Goal: Transaction & Acquisition: Purchase product/service

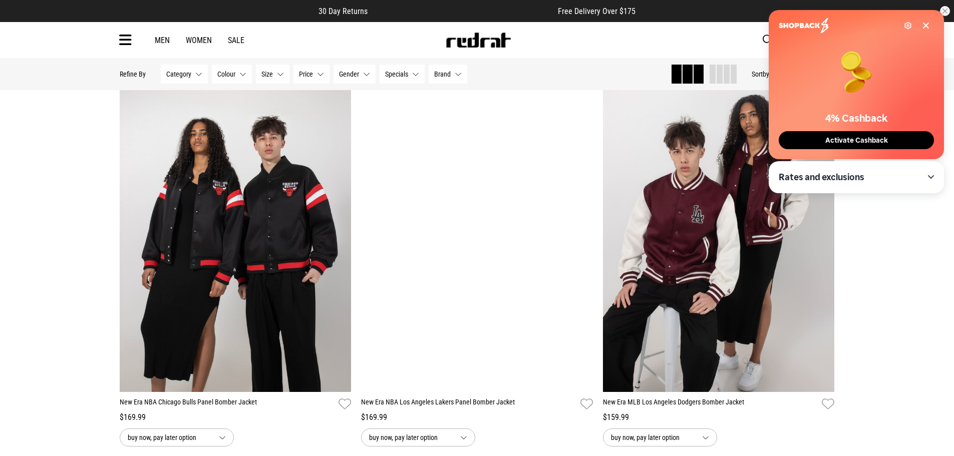
scroll to position [2253, 0]
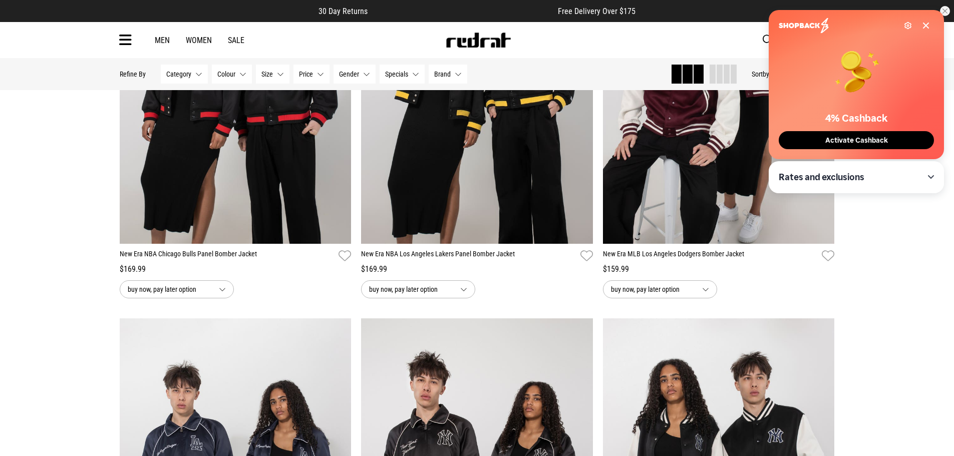
click at [927, 21] on div "Settings" at bounding box center [854, 25] width 151 height 15
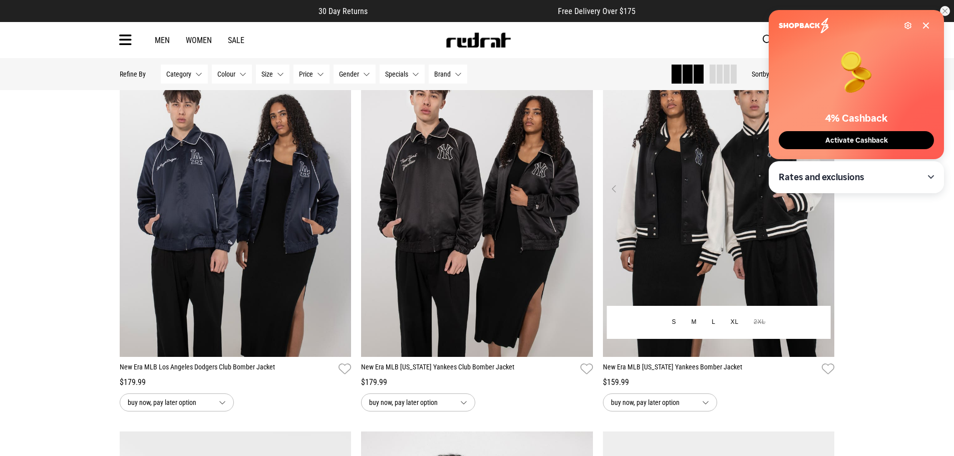
scroll to position [2554, 0]
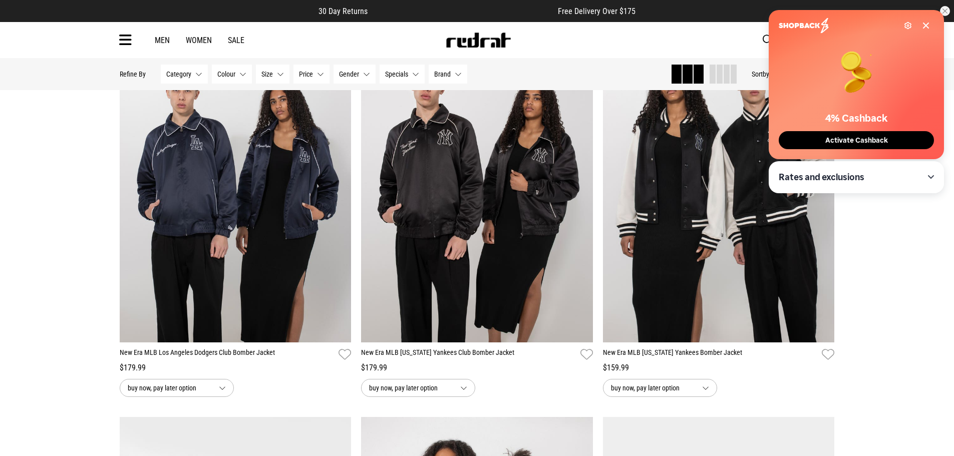
click at [927, 23] on icon at bounding box center [926, 26] width 8 height 8
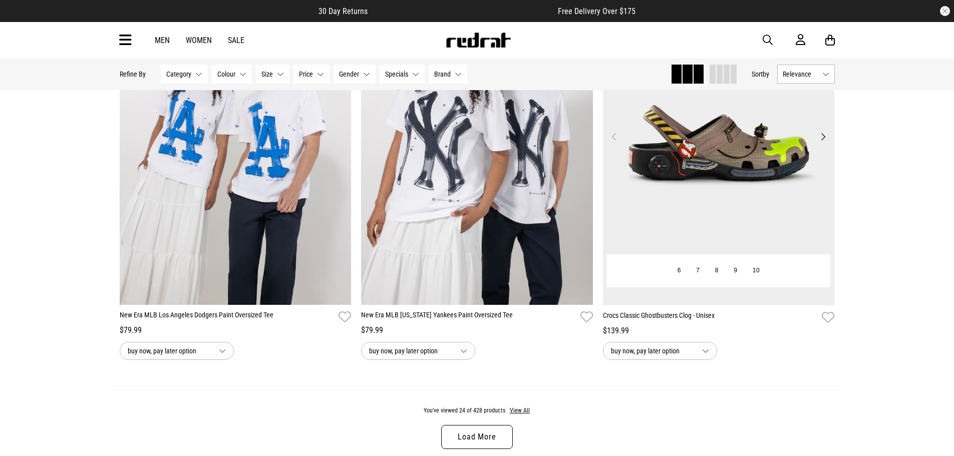
scroll to position [3005, 0]
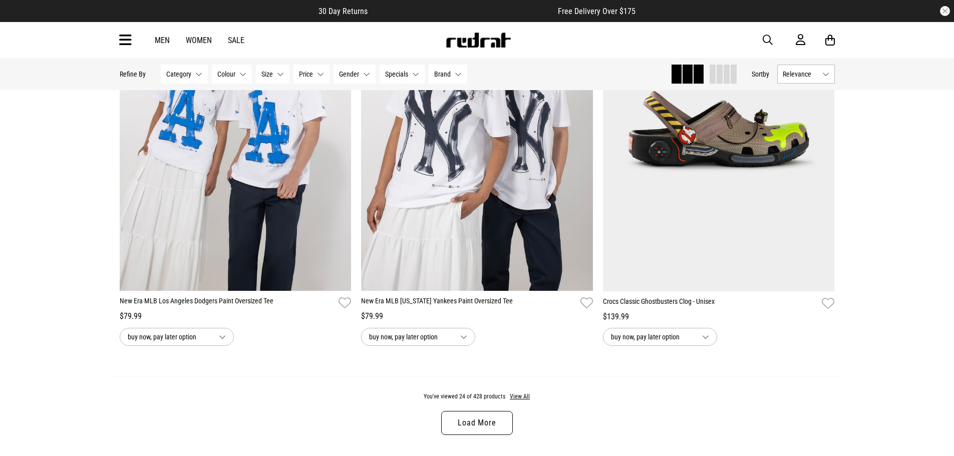
click at [489, 425] on link "Load More" at bounding box center [476, 423] width 71 height 24
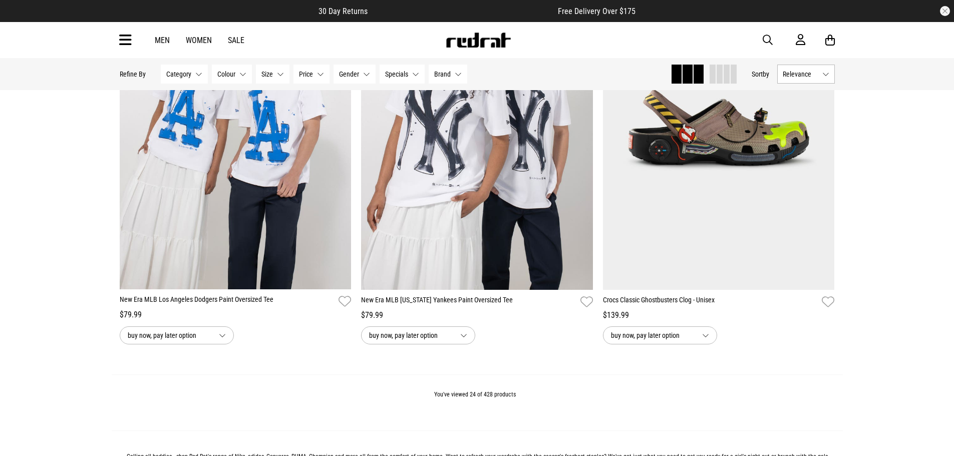
scroll to position [3005, 0]
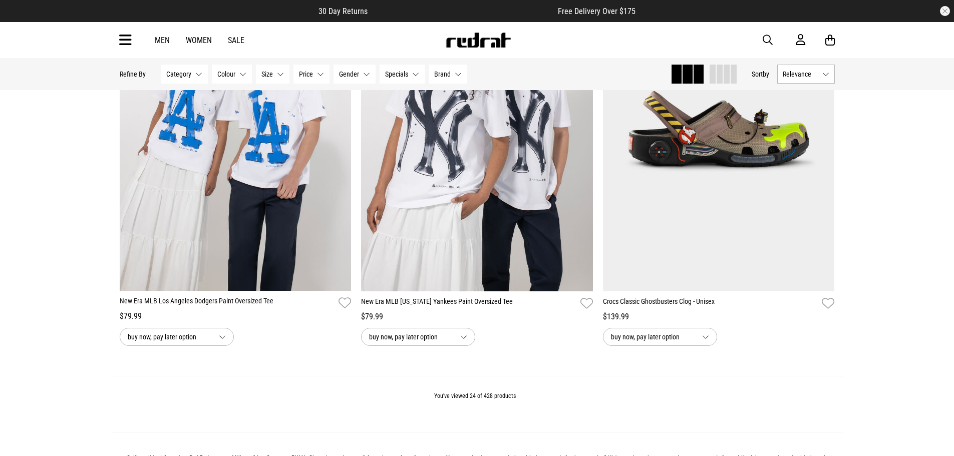
click at [514, 387] on div "You've viewed 24 of 428 products" at bounding box center [477, 404] width 731 height 57
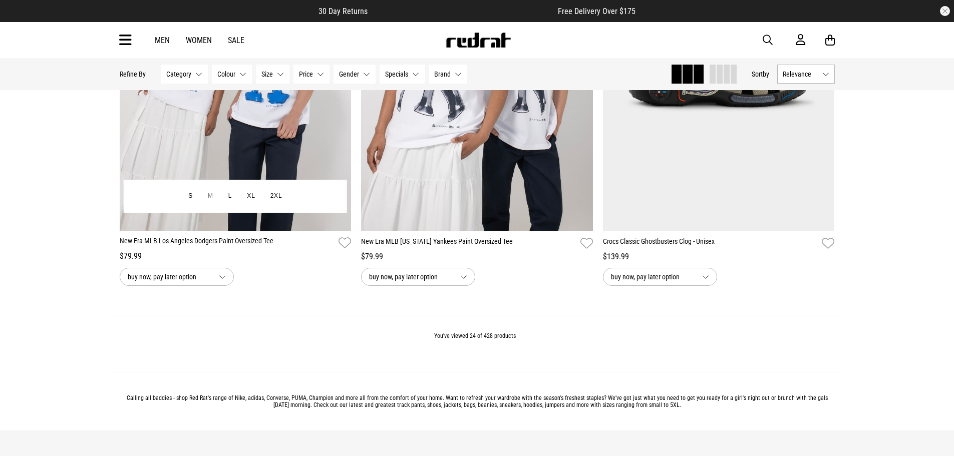
scroll to position [2870, 0]
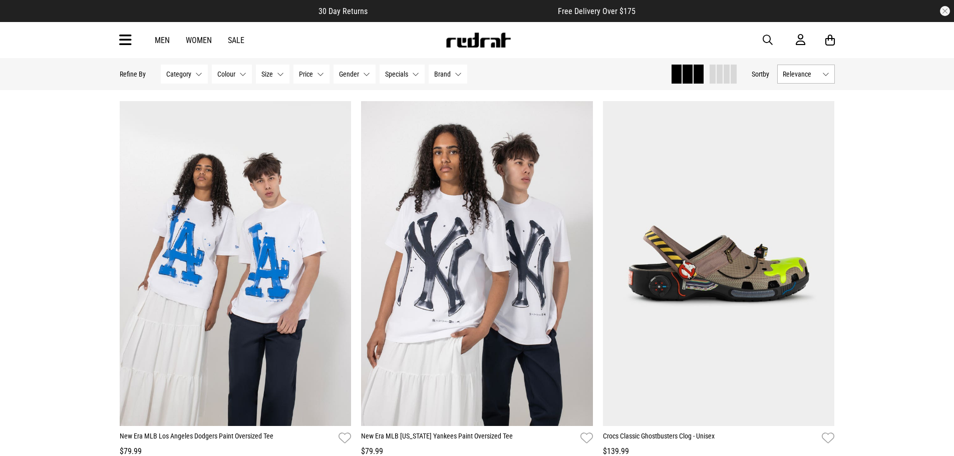
click at [764, 38] on span "button" at bounding box center [768, 40] width 10 height 12
type input "*******"
click at [583, 32] on button "submit" at bounding box center [592, 41] width 18 height 18
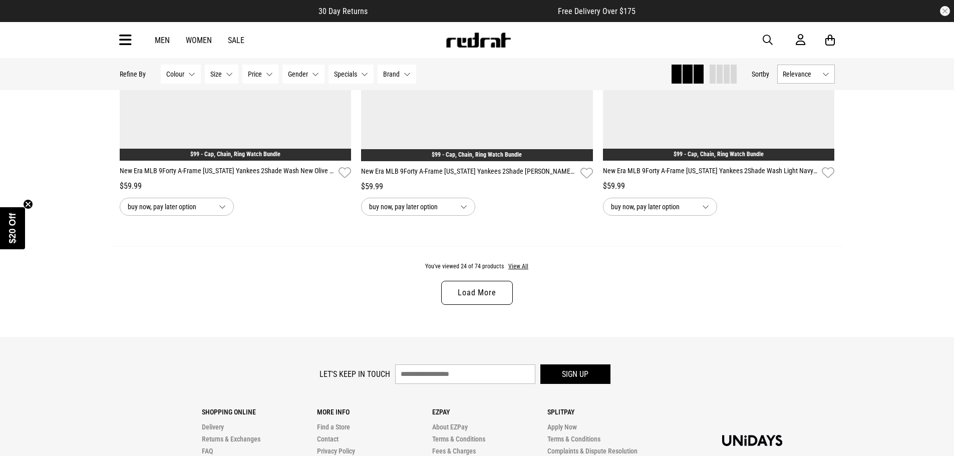
scroll to position [2982, 0]
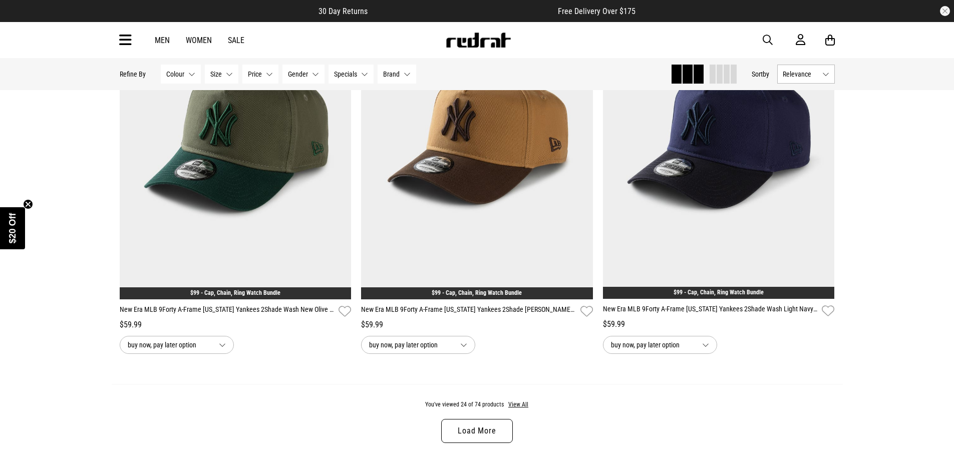
click at [355, 76] on span "Specials" at bounding box center [345, 74] width 23 height 8
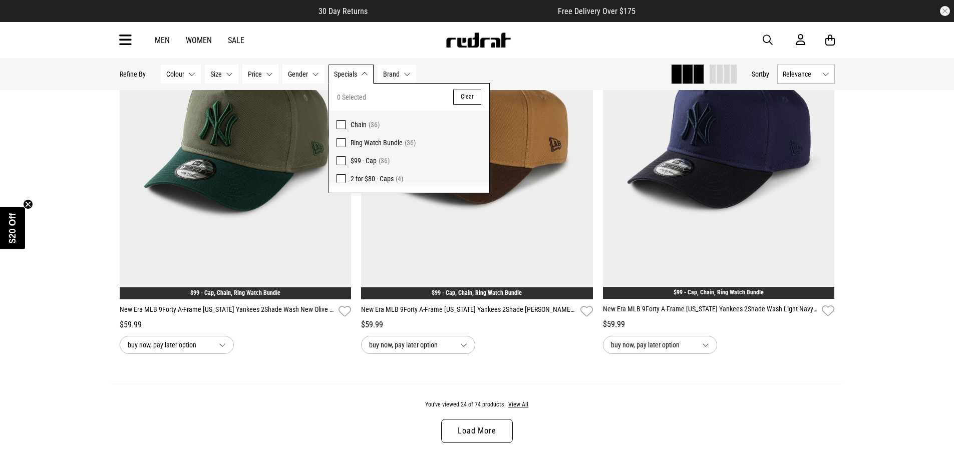
click at [479, 436] on link "Load More" at bounding box center [476, 431] width 71 height 24
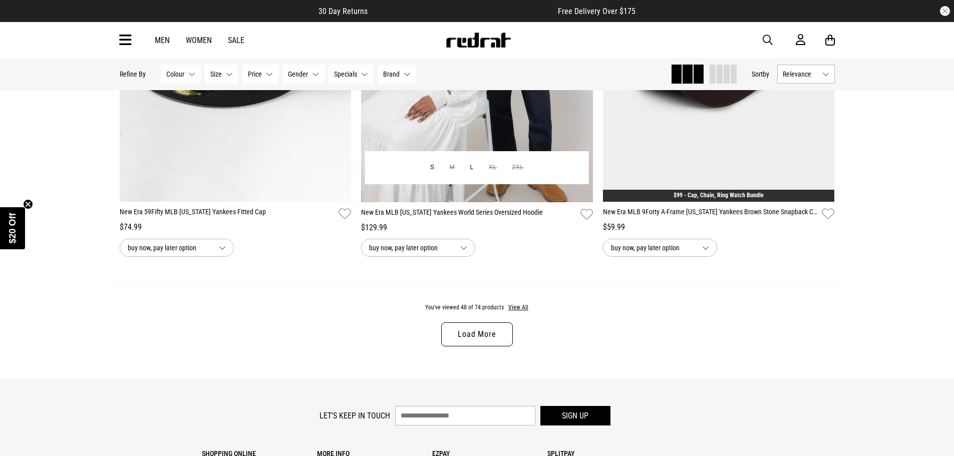
scroll to position [6299, 0]
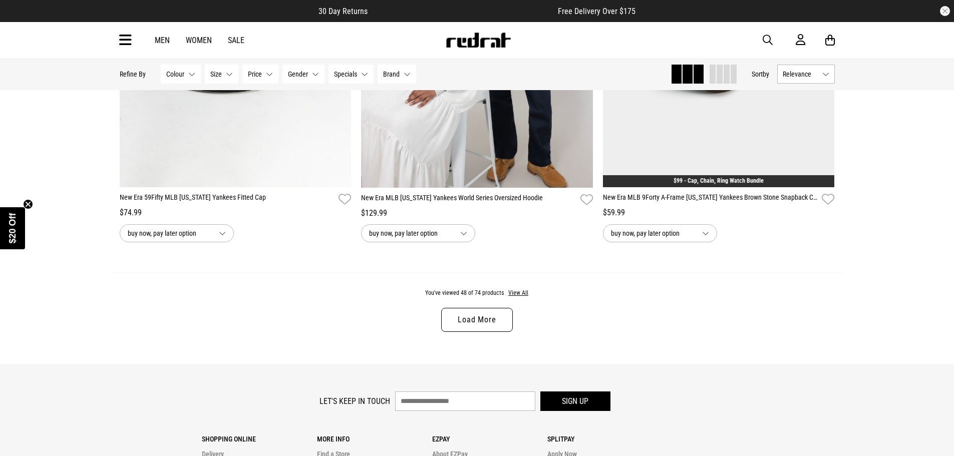
click at [494, 332] on link "Load More" at bounding box center [476, 320] width 71 height 24
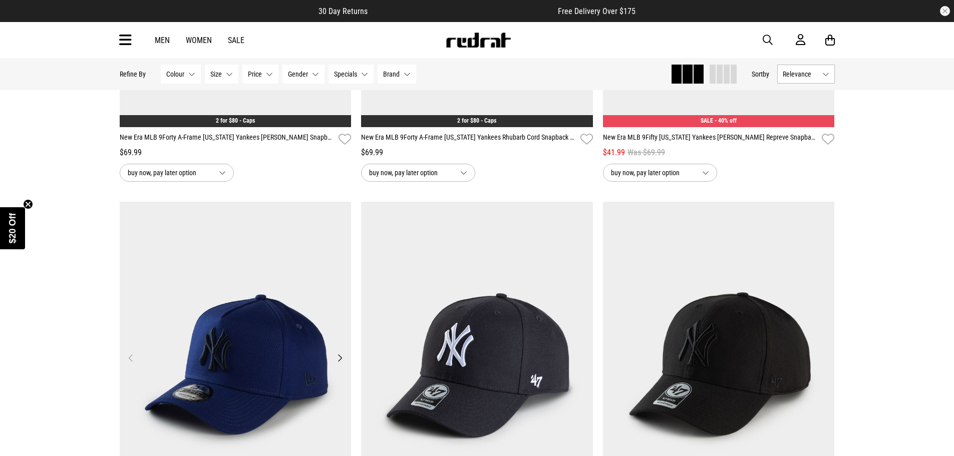
scroll to position [9690, 0]
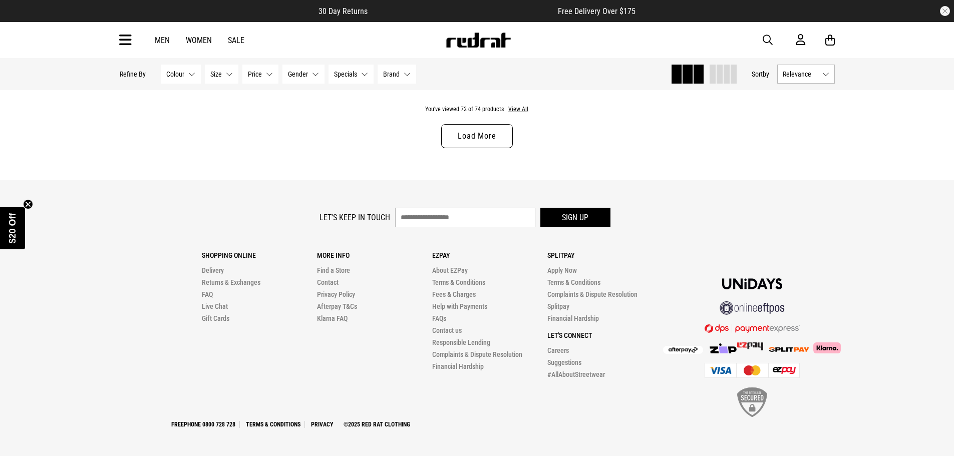
click at [465, 134] on link "Load More" at bounding box center [476, 136] width 71 height 24
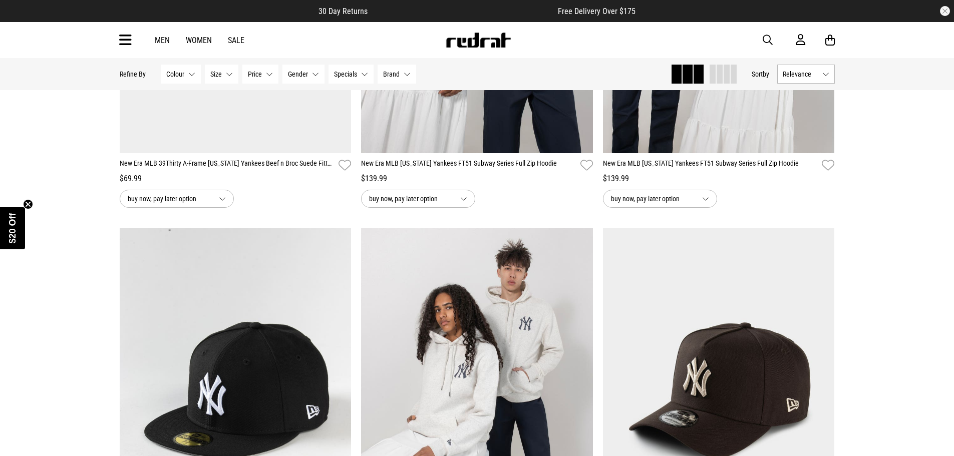
scroll to position [5784, 0]
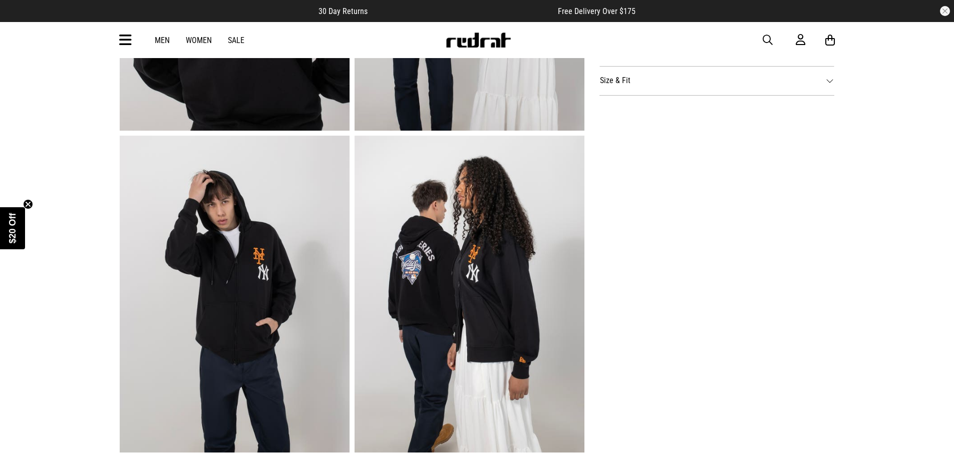
scroll to position [1202, 0]
